Goal: Task Accomplishment & Management: Complete application form

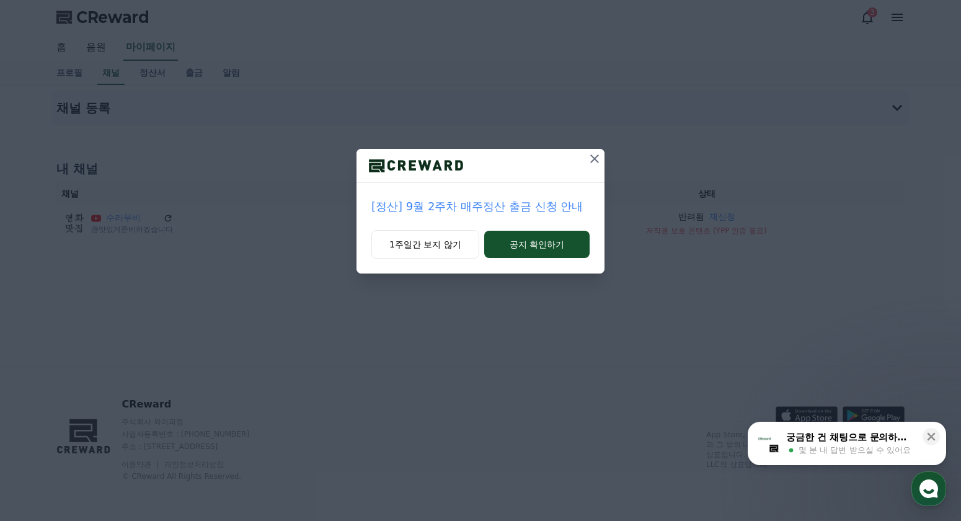
click at [588, 159] on icon at bounding box center [594, 158] width 15 height 15
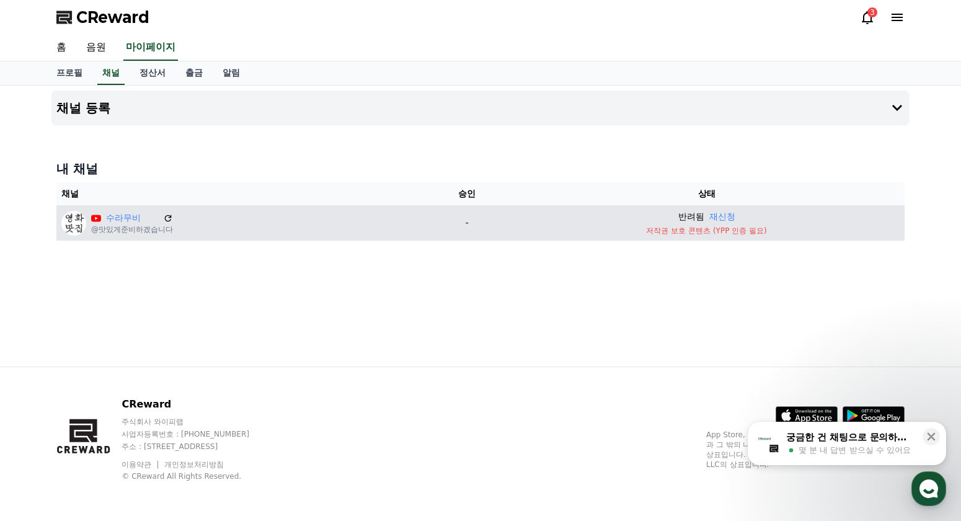
click at [652, 229] on p "저작권 보호 콘텐츠 (YPP 인증 필요)" at bounding box center [706, 231] width 386 height 10
click at [727, 233] on p "저작권 보호 콘텐츠 (YPP 인증 필요)" at bounding box center [706, 231] width 386 height 10
click at [712, 234] on p "저작권 보호 콘텐츠 (YPP 인증 필요)" at bounding box center [706, 231] width 386 height 10
click at [737, 231] on p "저작권 보호 콘텐츠 (YPP 인증 필요)" at bounding box center [706, 231] width 386 height 10
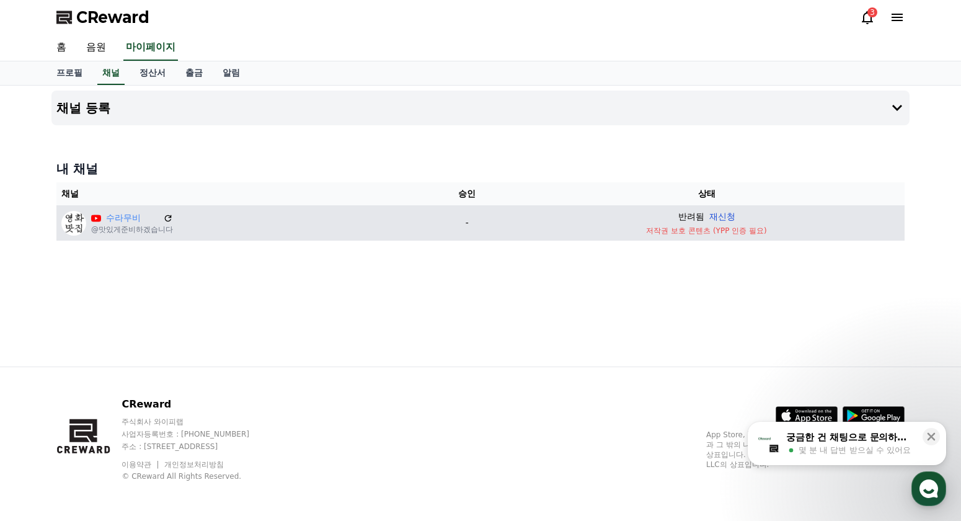
click at [717, 218] on button "재신청" at bounding box center [722, 216] width 26 height 13
drag, startPoint x: 631, startPoint y: 231, endPoint x: 810, endPoint y: 225, distance: 179.3
click at [810, 225] on td "반려됨 재신청 저작권 보호 콘텐츠 (YPP 인증 필요)" at bounding box center [706, 222] width 396 height 35
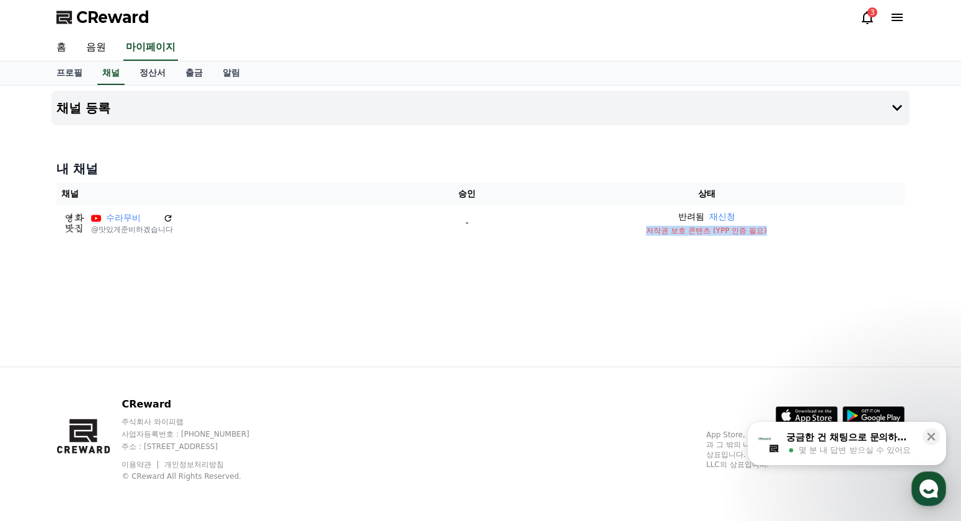
copy p "저작권 보호 콘텐츠 (YPP 인증 필요)"
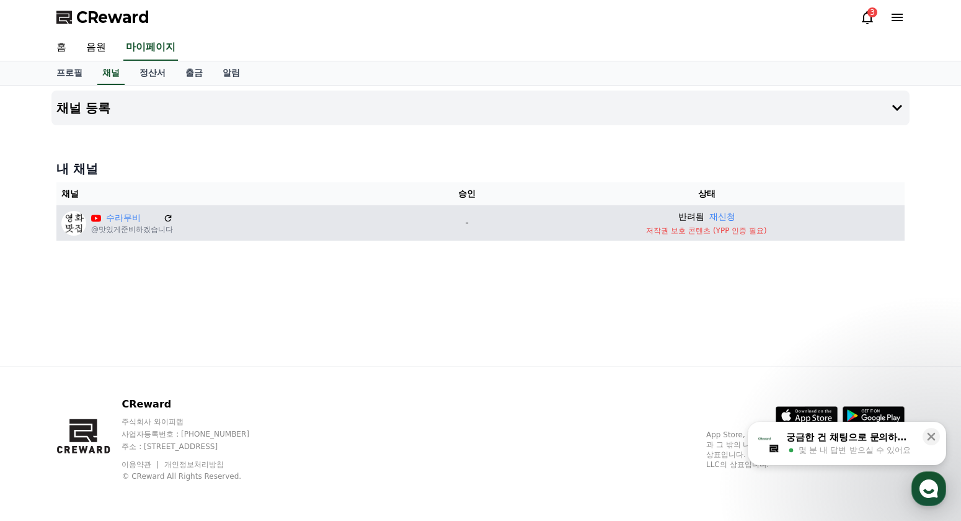
click at [675, 218] on div "반려됨 재신청" at bounding box center [706, 216] width 386 height 13
drag, startPoint x: 645, startPoint y: 232, endPoint x: 802, endPoint y: 237, distance: 157.0
click at [802, 237] on td "반려됨 재신청 저작권 보호 콘텐츠 (YPP 인증 필요)" at bounding box center [706, 222] width 396 height 35
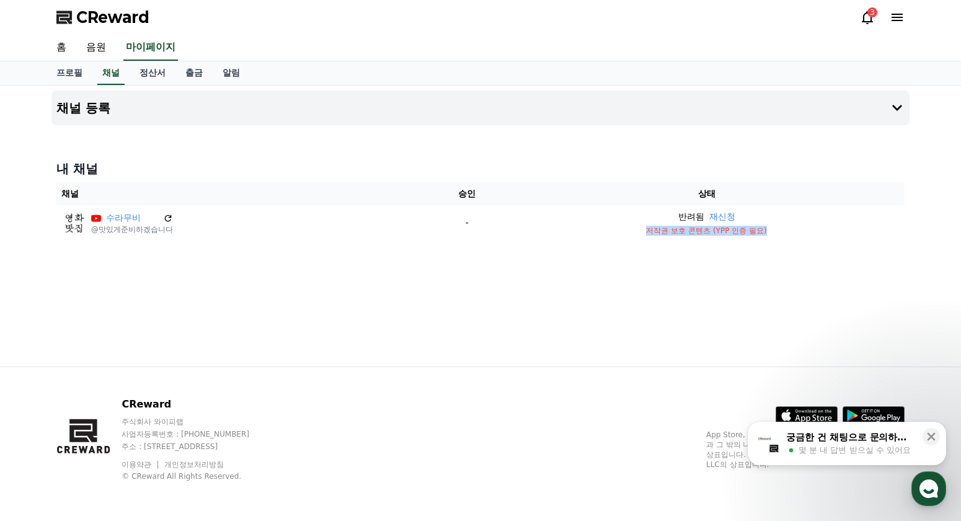
copy p "저작권 보호 콘텐츠 (YPP 인증 필요)"
click at [897, 12] on icon at bounding box center [897, 17] width 15 height 15
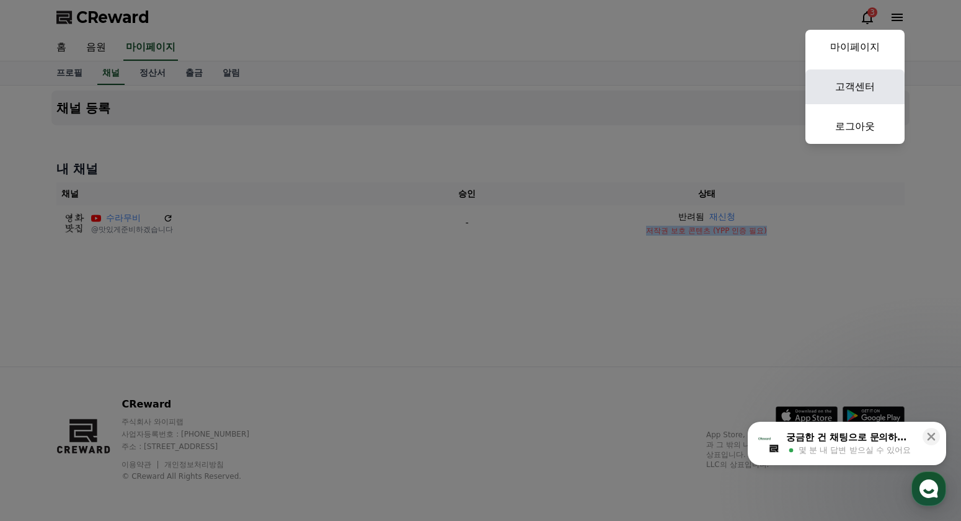
click at [856, 84] on link "고객센터" at bounding box center [854, 86] width 99 height 35
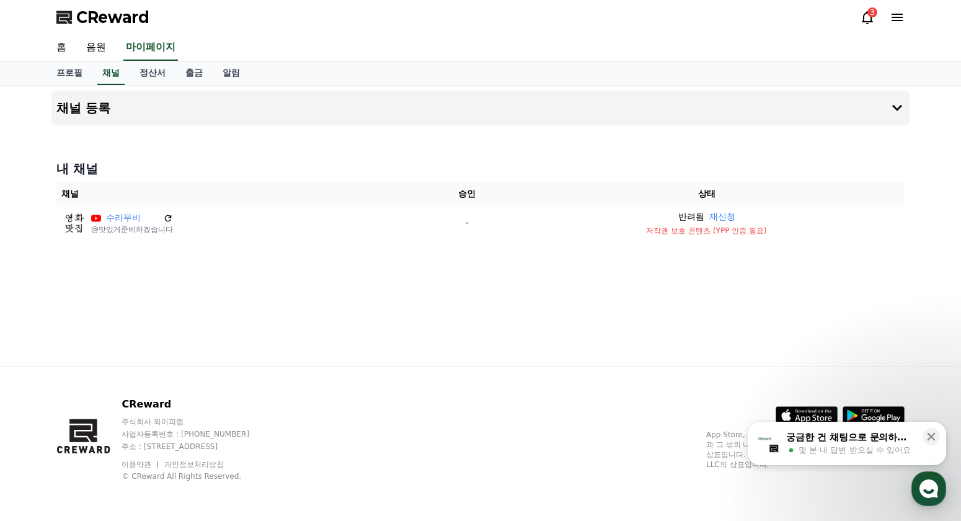
click at [621, 307] on div "채널 등록 내 채널 채널 승인 상태 수라무비 @맛있게준비하겠습니다 - 반려됨 재신청 저작권 보호 콘텐츠 (YPP 인증 필요)" at bounding box center [481, 226] width 868 height 281
click at [835, 301] on div "채널 등록 내 채널 채널 승인 상태 수라무비 @맛있게준비하겠습니다 - 반려됨 재신청 저작권 보호 콘텐츠 (YPP 인증 필요)" at bounding box center [481, 226] width 868 height 281
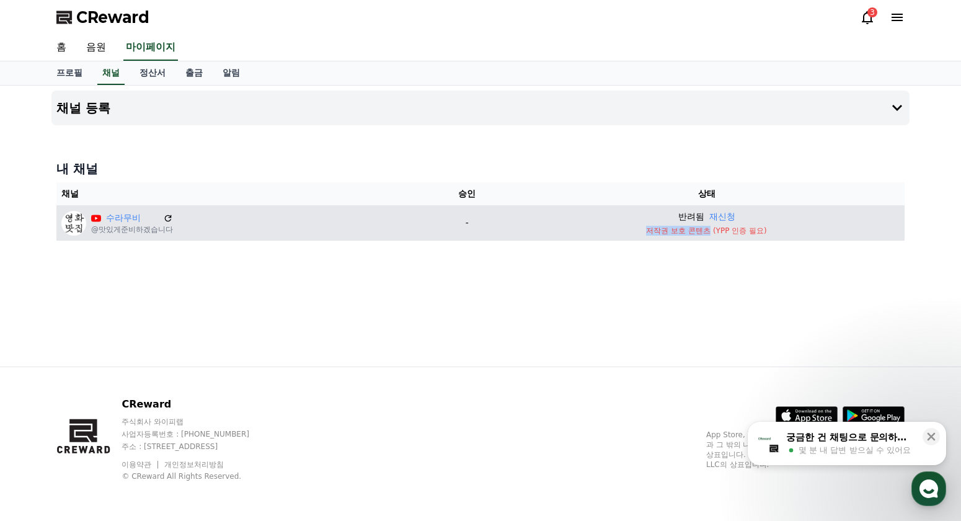
drag, startPoint x: 644, startPoint y: 235, endPoint x: 709, endPoint y: 236, distance: 65.7
click at [709, 236] on td "반려됨 재신청 저작권 보호 콘텐츠 (YPP 인증 필요)" at bounding box center [706, 222] width 396 height 35
click at [676, 231] on p "저작권 보호 콘텐츠 (YPP 인증 필요)" at bounding box center [706, 231] width 386 height 10
click at [717, 217] on button "재신청" at bounding box center [722, 216] width 26 height 13
click at [912, 280] on div "채널 등록 내 채널 채널 승인 상태 수라무비 @맛있게준비하겠습니다 - 승인 대기중" at bounding box center [481, 226] width 868 height 281
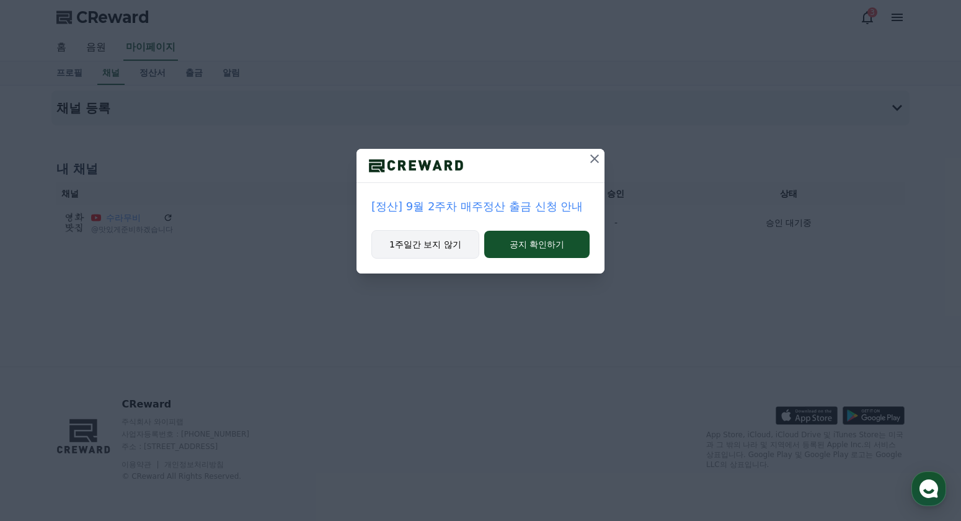
click at [435, 245] on button "1주일간 보지 않기" at bounding box center [425, 244] width 108 height 29
